Goal: Check status: Check status

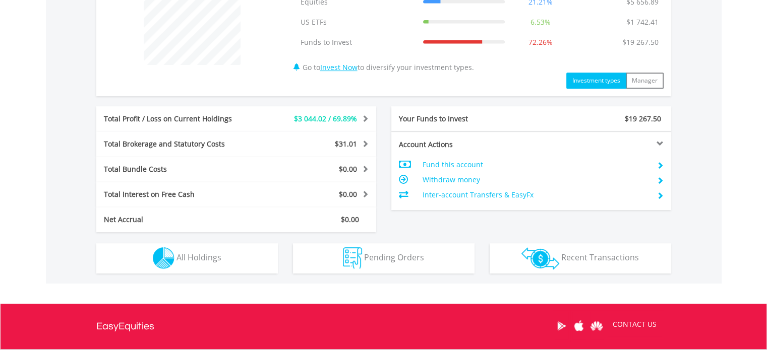
scroll to position [439, 0]
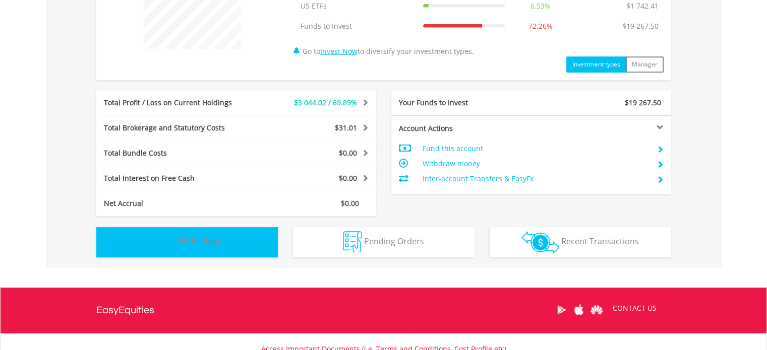
click at [231, 241] on button "Holdings All Holdings" at bounding box center [186, 242] width 181 height 30
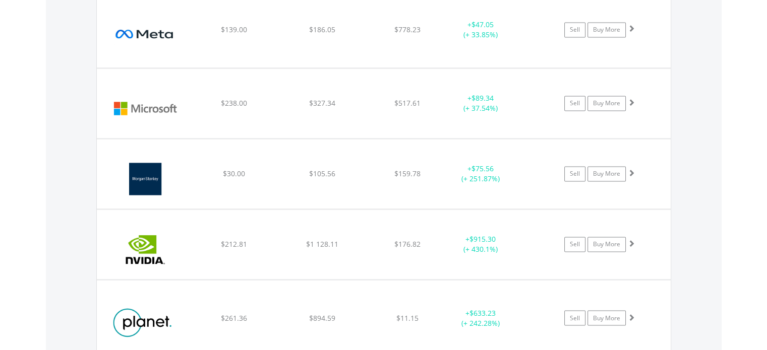
scroll to position [1623, 0]
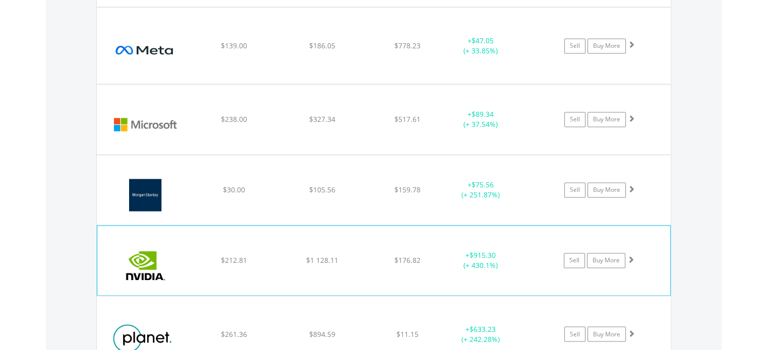
click at [631, 256] on span at bounding box center [630, 259] width 7 height 7
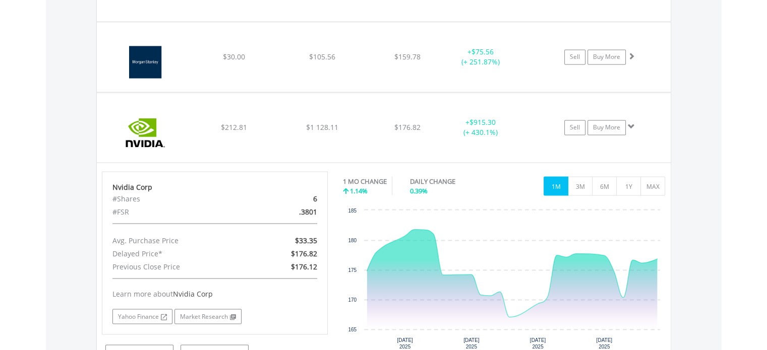
scroll to position [1770, 0]
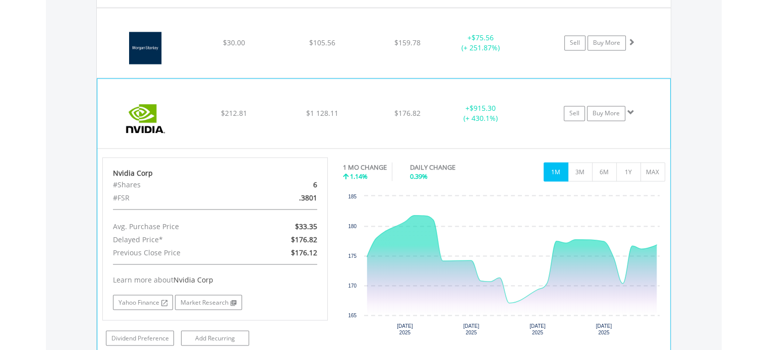
click at [631, 109] on span at bounding box center [630, 112] width 7 height 7
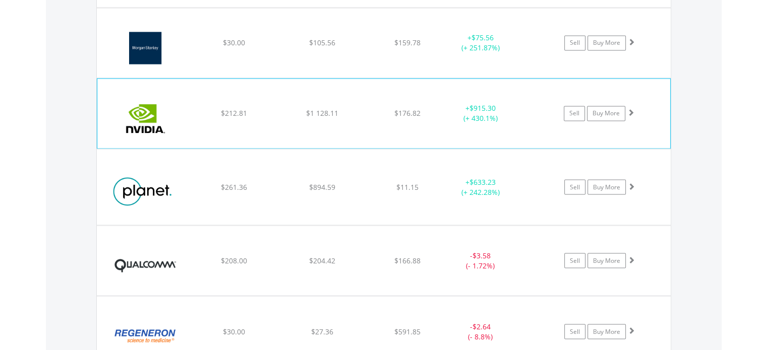
click at [629, 110] on span at bounding box center [630, 112] width 7 height 7
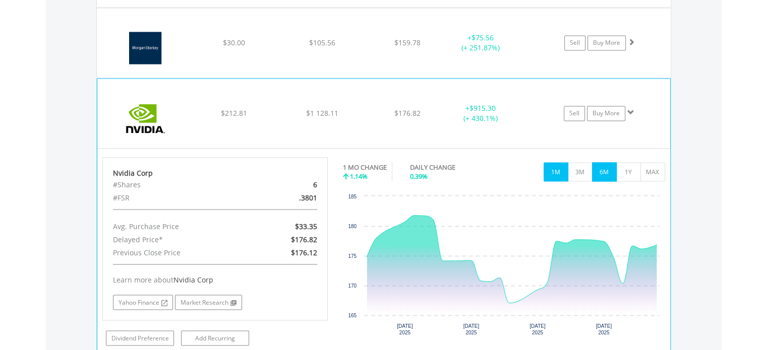
click at [603, 168] on button "6M" at bounding box center [604, 171] width 25 height 19
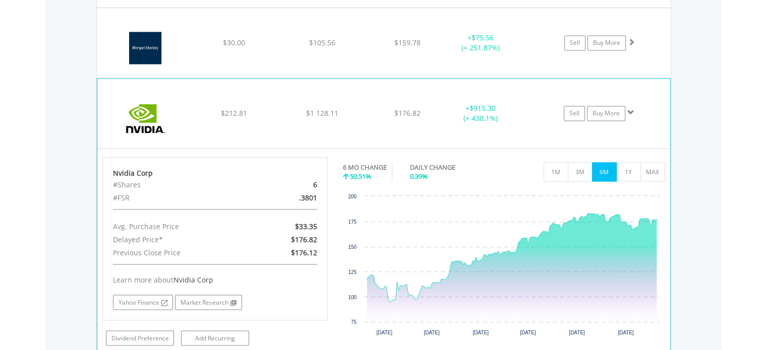
click at [628, 109] on span at bounding box center [630, 112] width 7 height 7
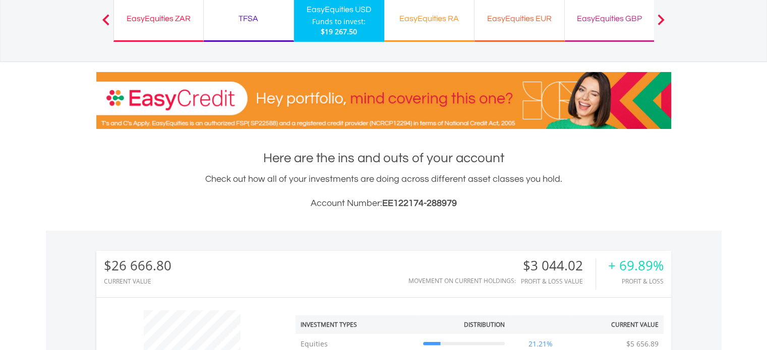
scroll to position [0, 0]
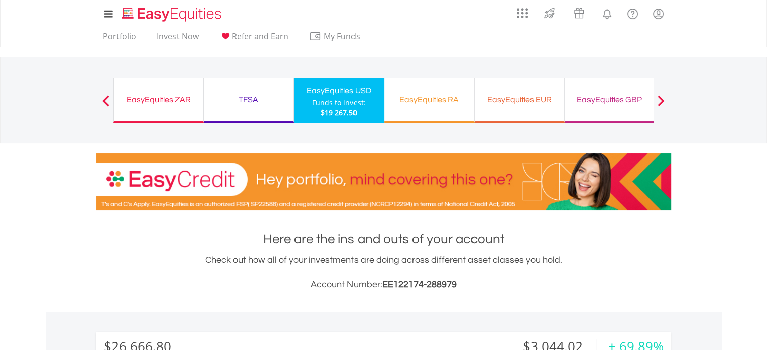
click at [246, 109] on div "TFSA Funds to invest: $19 267.50" at bounding box center [249, 100] width 90 height 45
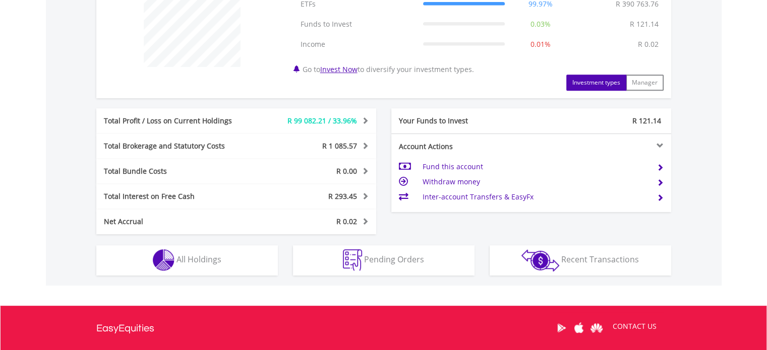
scroll to position [425, 0]
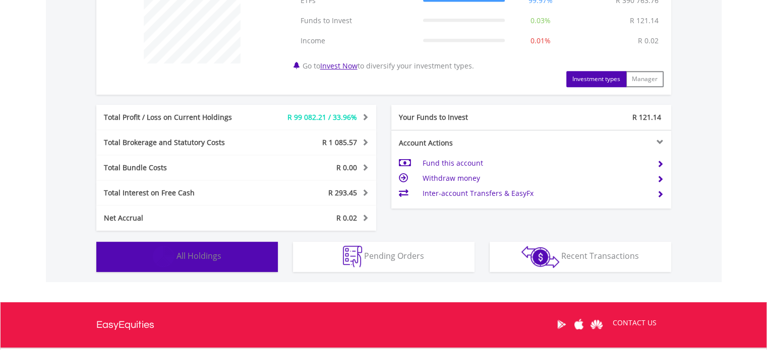
click at [225, 253] on button "Holdings All Holdings" at bounding box center [186, 257] width 181 height 30
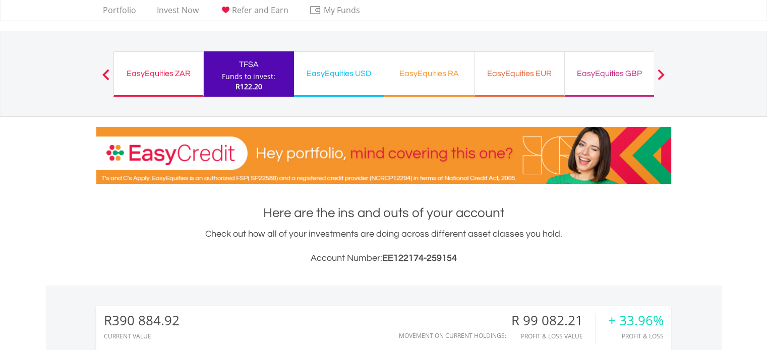
scroll to position [0, 0]
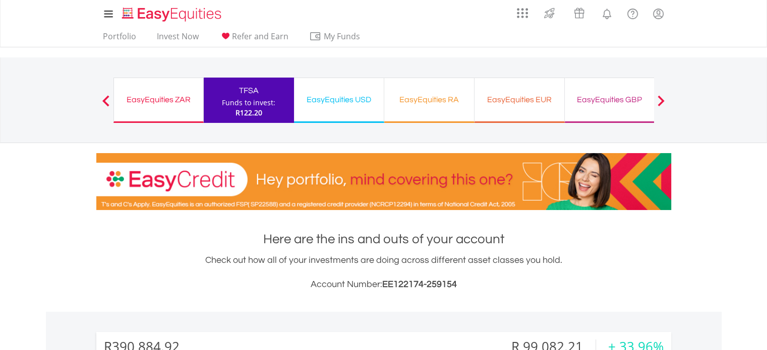
click at [172, 103] on div "EasyEquities ZAR" at bounding box center [158, 100] width 77 height 14
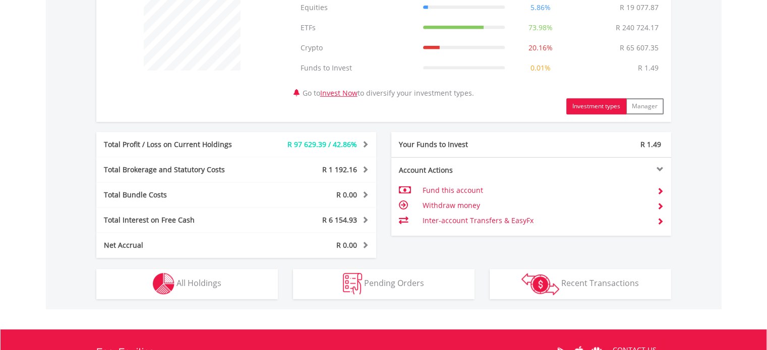
scroll to position [541, 0]
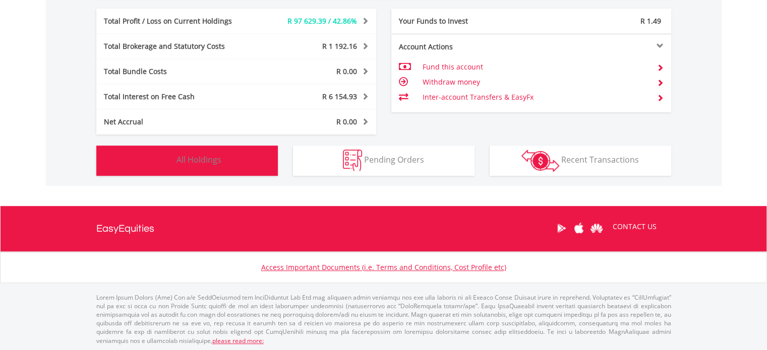
click at [224, 157] on button "Holdings All Holdings" at bounding box center [186, 161] width 181 height 30
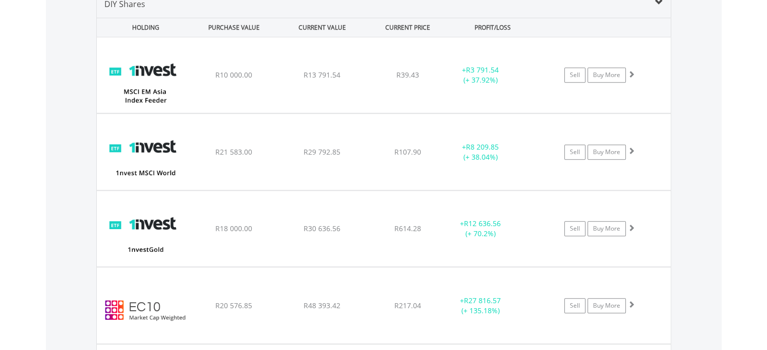
scroll to position [746, 0]
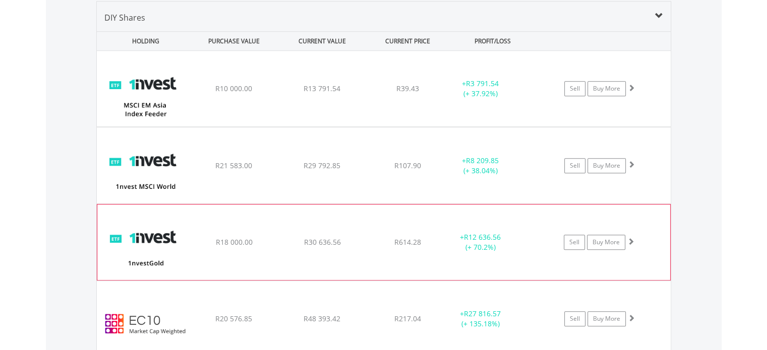
click at [631, 239] on span at bounding box center [630, 241] width 7 height 7
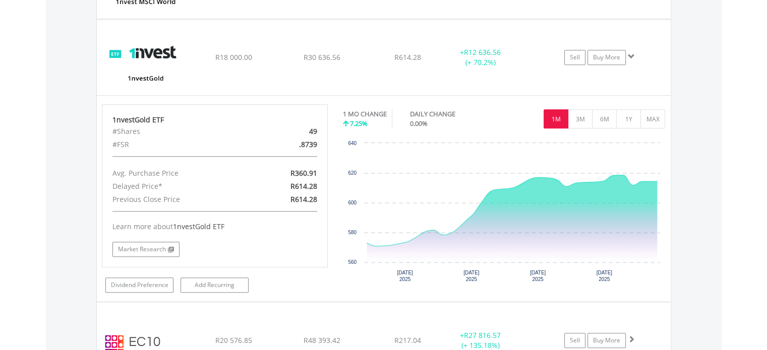
scroll to position [937, 0]
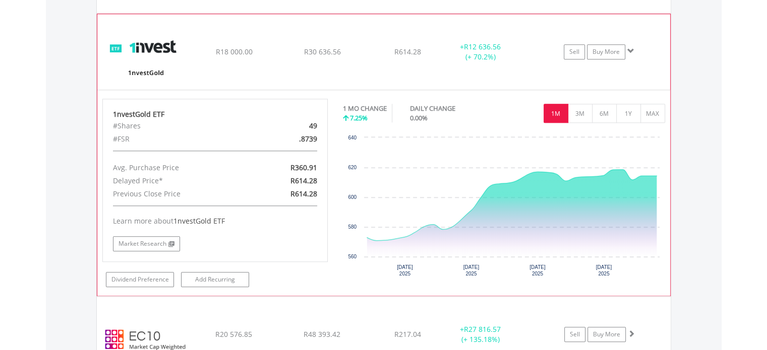
click at [632, 50] on span at bounding box center [630, 50] width 7 height 7
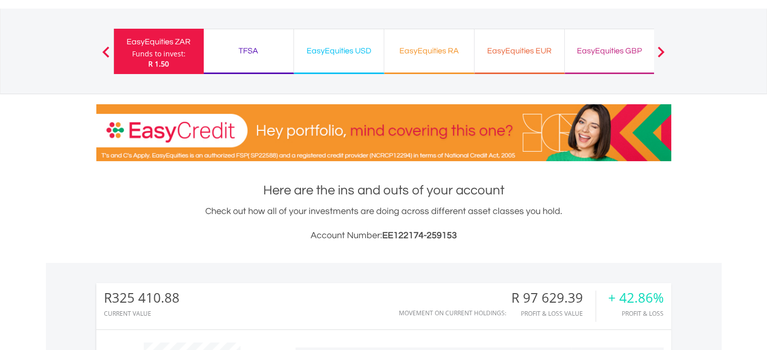
scroll to position [52, 0]
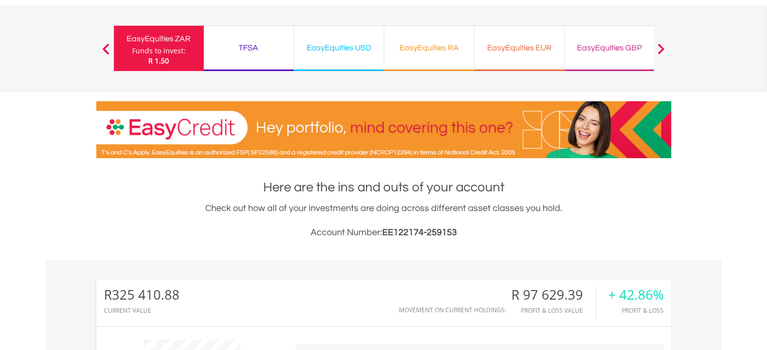
click at [349, 54] on div "EasyEquities USD Funds to invest: R 1.50" at bounding box center [339, 48] width 90 height 45
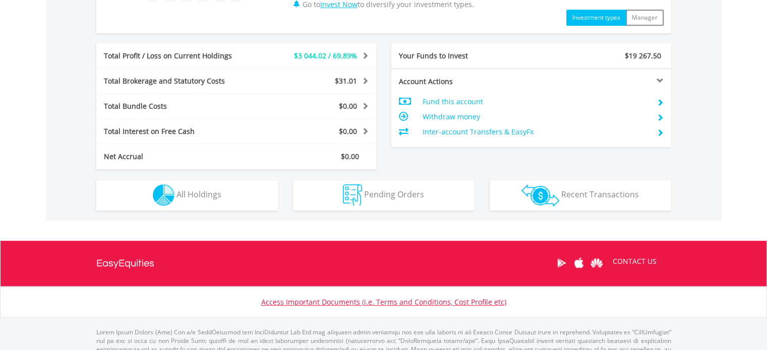
scroll to position [499, 0]
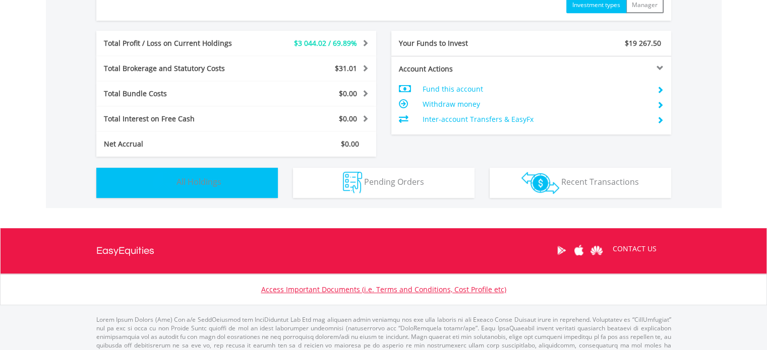
click at [215, 177] on span "All Holdings" at bounding box center [198, 181] width 45 height 11
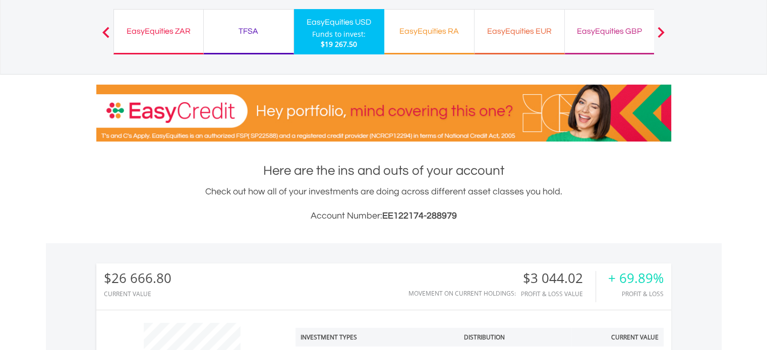
scroll to position [0, 0]
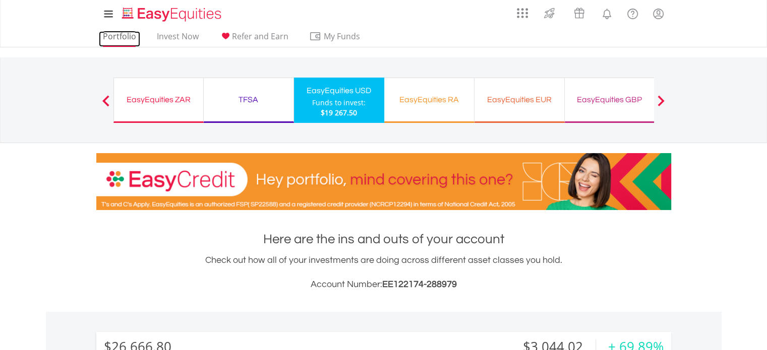
click at [110, 42] on link "Portfolio" at bounding box center [119, 39] width 41 height 16
